Goal: Task Accomplishment & Management: Complete application form

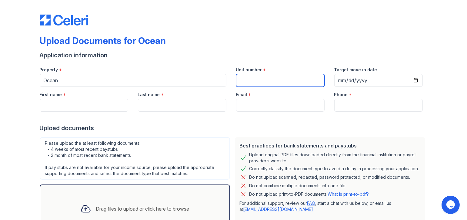
click at [263, 79] on input "Unit number" at bounding box center [280, 80] width 89 height 13
type input "1808"
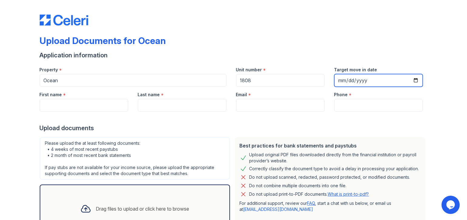
click at [339, 80] on input "Target move in date" at bounding box center [378, 80] width 89 height 13
click at [355, 82] on input "Target move in date" at bounding box center [378, 80] width 89 height 13
type input "[DATE]"
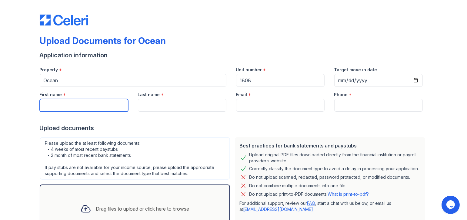
click at [63, 103] on input "First name" at bounding box center [84, 105] width 89 height 13
type input "[PERSON_NAME]"
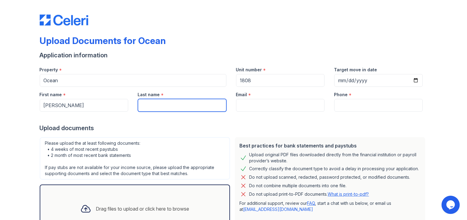
click at [155, 106] on input "Last name" at bounding box center [182, 105] width 89 height 13
type input "[PERSON_NAME]"
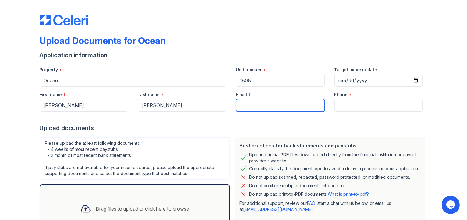
click at [259, 105] on input "Email" at bounding box center [280, 105] width 89 height 13
type input "[EMAIL_ADDRESS][DOMAIN_NAME]"
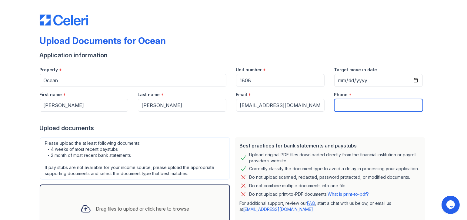
click at [354, 105] on input "Phone" at bounding box center [378, 105] width 89 height 13
type input "9196082411"
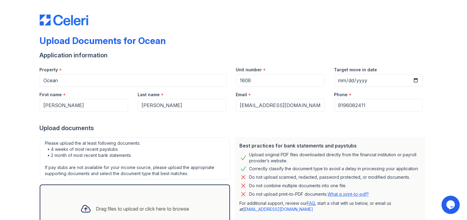
click at [331, 115] on div at bounding box center [234, 118] width 388 height 12
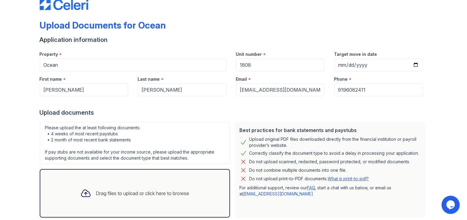
scroll to position [30, 0]
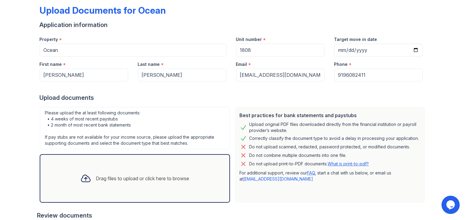
click at [150, 181] on div "Drag files to upload or click here to browse" at bounding box center [142, 178] width 93 height 7
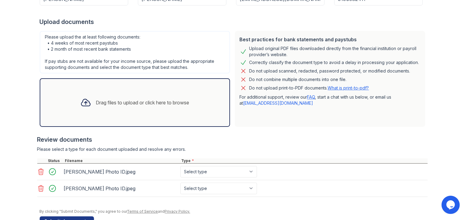
scroll to position [121, 0]
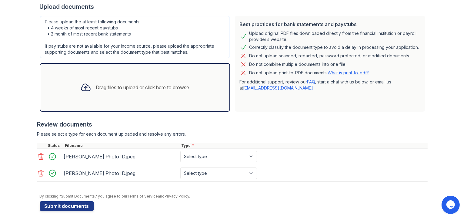
click at [37, 170] on icon at bounding box center [40, 173] width 7 height 7
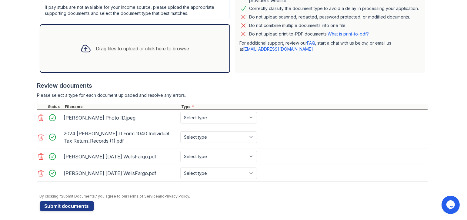
scroll to position [162, 0]
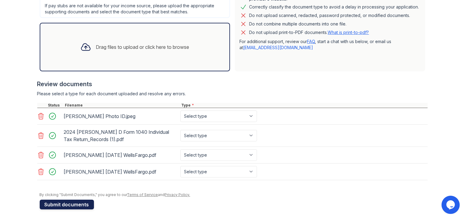
click at [57, 201] on button "Submit documents" at bounding box center [67, 205] width 54 height 10
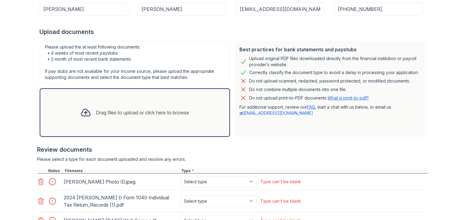
scroll to position [152, 0]
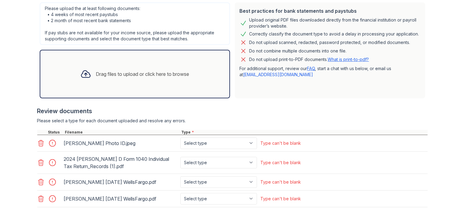
click at [277, 142] on div "Type can't be blank" at bounding box center [281, 143] width 41 height 6
click at [253, 143] on select "Select type Paystub Bank Statement Offer Letter Tax Documents Benefit Award Let…" at bounding box center [218, 143] width 77 height 12
select select "other"
click at [180, 137] on select "Select type Paystub Bank Statement Offer Letter Tax Documents Benefit Award Let…" at bounding box center [218, 143] width 77 height 12
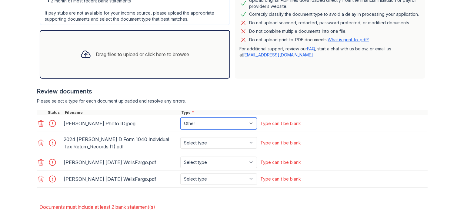
scroll to position [182, 0]
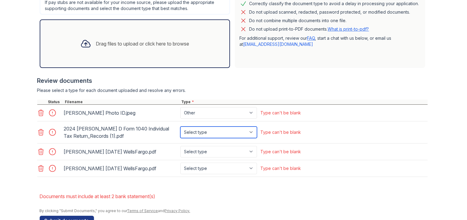
click at [250, 132] on select "Select type Paystub Bank Statement Offer Letter Tax Documents Benefit Award Let…" at bounding box center [218, 132] width 77 height 12
select select "tax_documents"
click at [180, 126] on select "Select type Paystub Bank Statement Offer Letter Tax Documents Benefit Award Let…" at bounding box center [218, 132] width 77 height 12
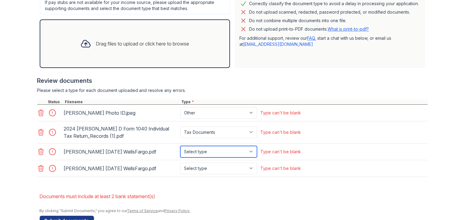
click at [230, 154] on select "Select type Paystub Bank Statement Offer Letter Tax Documents Benefit Award Let…" at bounding box center [218, 152] width 77 height 12
select select "bank_statement"
click at [180, 146] on select "Select type Paystub Bank Statement Offer Letter Tax Documents Benefit Award Let…" at bounding box center [218, 152] width 77 height 12
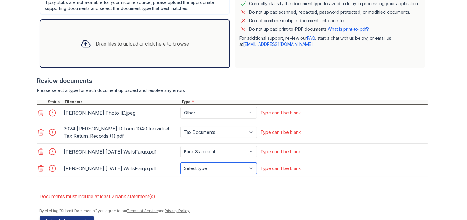
click at [231, 169] on select "Select type Paystub Bank Statement Offer Letter Tax Documents Benefit Award Let…" at bounding box center [218, 169] width 77 height 12
select select "bank_statement"
click at [180, 163] on select "Select type Paystub Bank Statement Offer Letter Tax Documents Benefit Award Let…" at bounding box center [218, 169] width 77 height 12
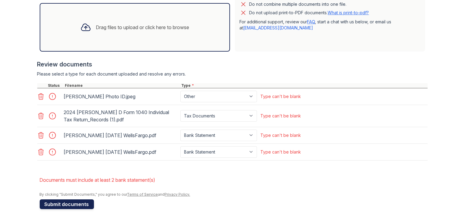
click at [69, 203] on button "Submit documents" at bounding box center [67, 204] width 54 height 10
